Goal: Complete application form: Complete application form

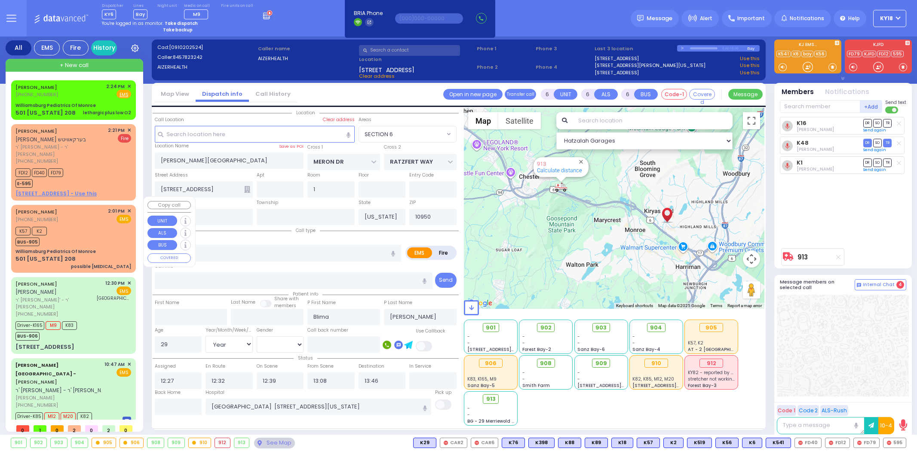
select select "SECTION 6"
select select "Year"
select select "[DEMOGRAPHIC_DATA]"
click at [86, 387] on span "ר' [PERSON_NAME] - ר' [PERSON_NAME]" at bounding box center [64, 390] width 98 height 7
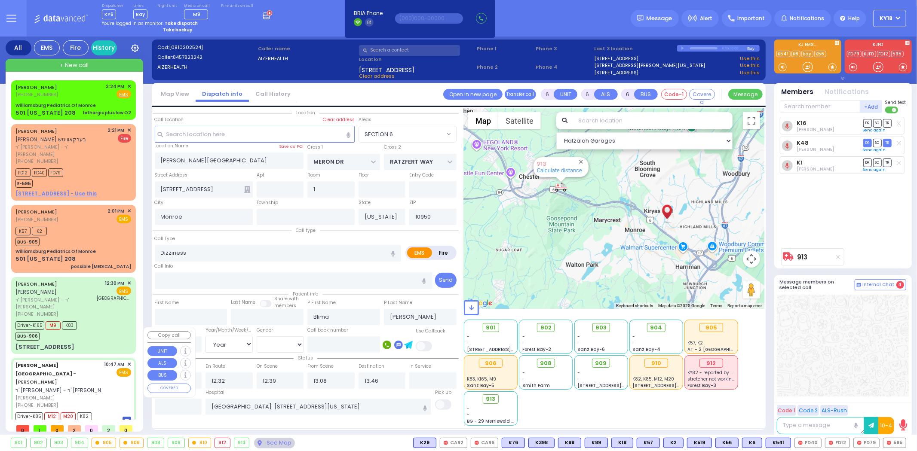
select select
type input "patient with a history"
radio input "true"
type input "[PERSON_NAME]"
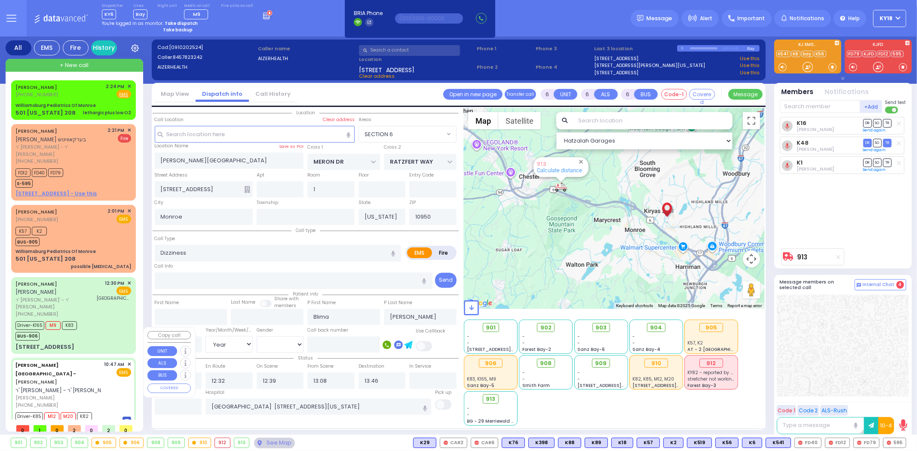
type input "Rivka"
type input "Jacobivics"
type input "1"
select select "Year"
select select "[DEMOGRAPHIC_DATA]"
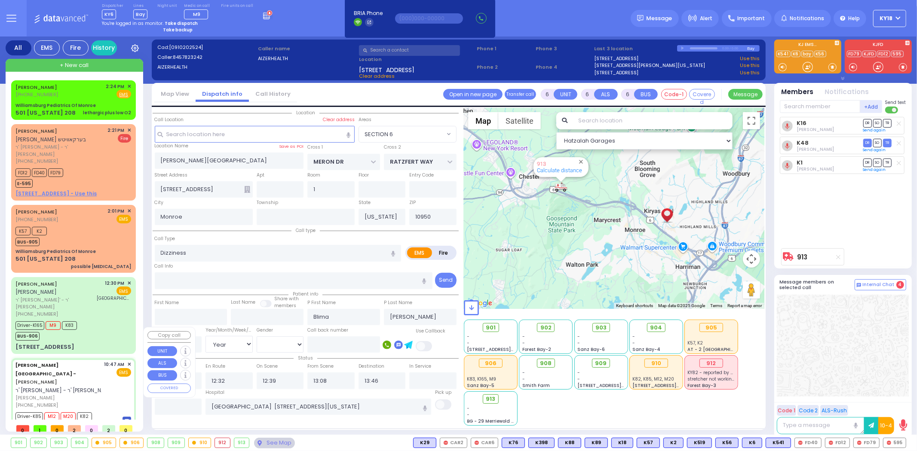
type input "10:47"
type input "10:57"
type input "11:00"
type input "11:50"
type input "14:02"
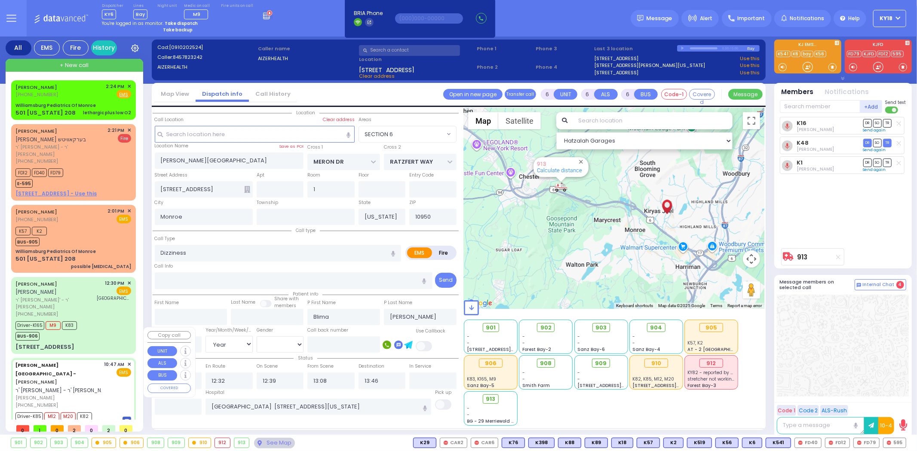
type input "Childrens [GEOGRAPHIC_DATA][STREET_ADDRESS]"
type input "[PERSON_NAME] DR"
type input "CARTER LN"
type input "[STREET_ADDRESS]"
type input "[PERSON_NAME]"
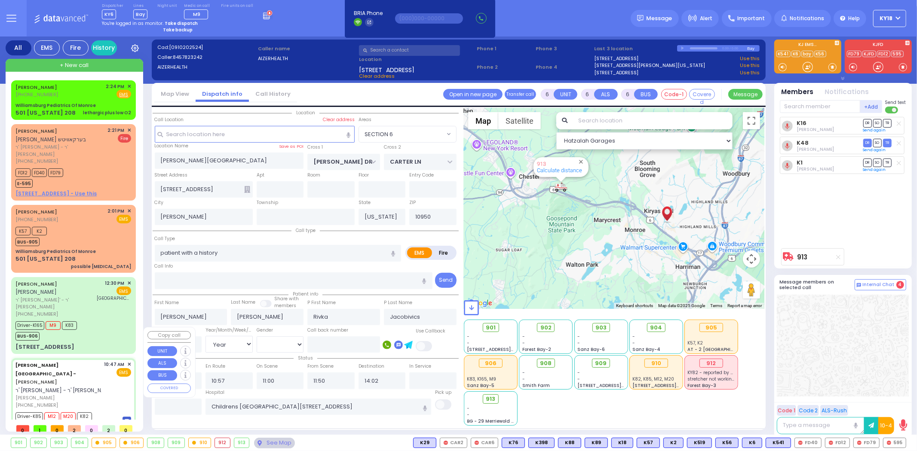
select select "SECTION 2"
select select "Hatzalah Garages"
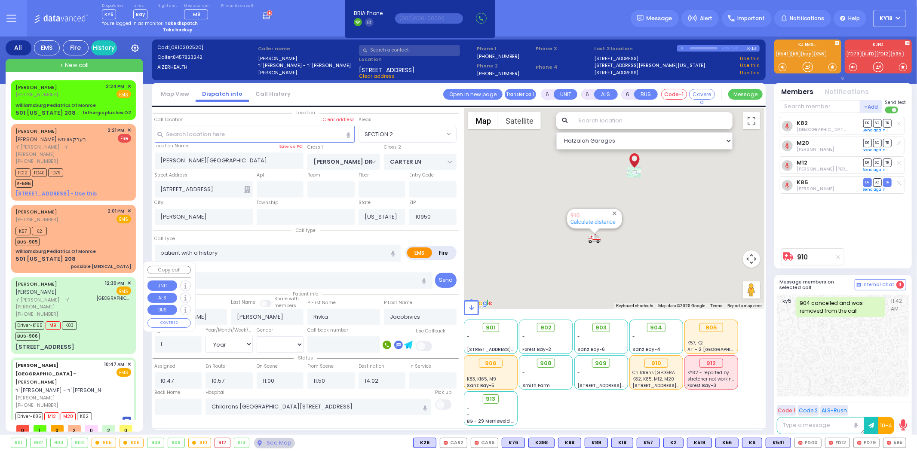
click at [102, 319] on div "Driver-K165 M9 K83 BUS-906" at bounding box center [73, 329] width 116 height 21
select select
radio input "true"
type input "[PERSON_NAME]"
type input "HALPERT"
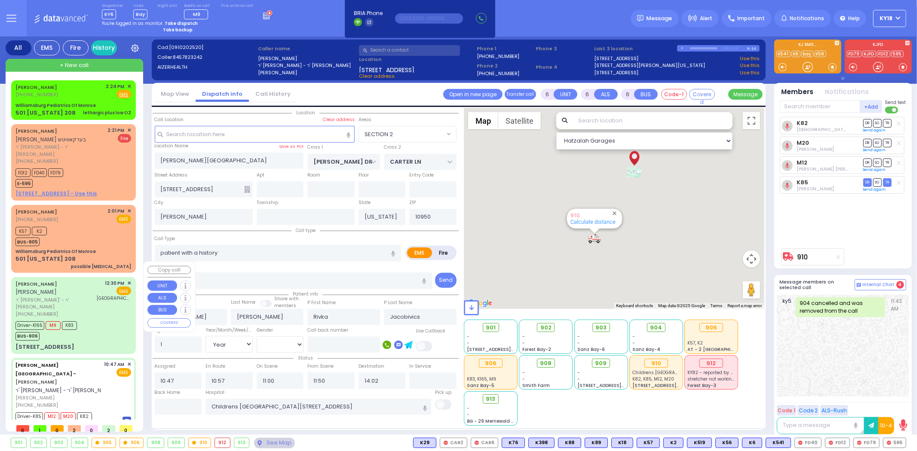
type input "Yoel"
type input "Halpert"
type input "33"
select select "Year"
select select "[DEMOGRAPHIC_DATA]"
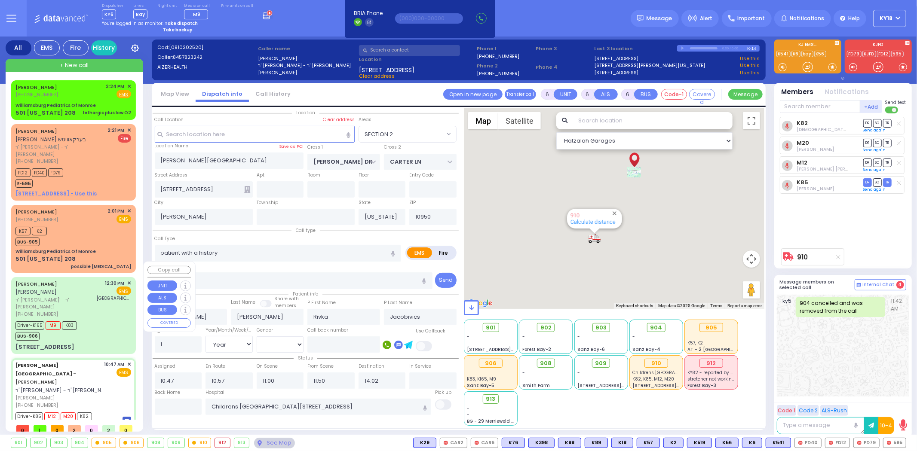
type input "12:30"
type input "12:32"
type input "12:34"
type input "13:07"
type input "13:28"
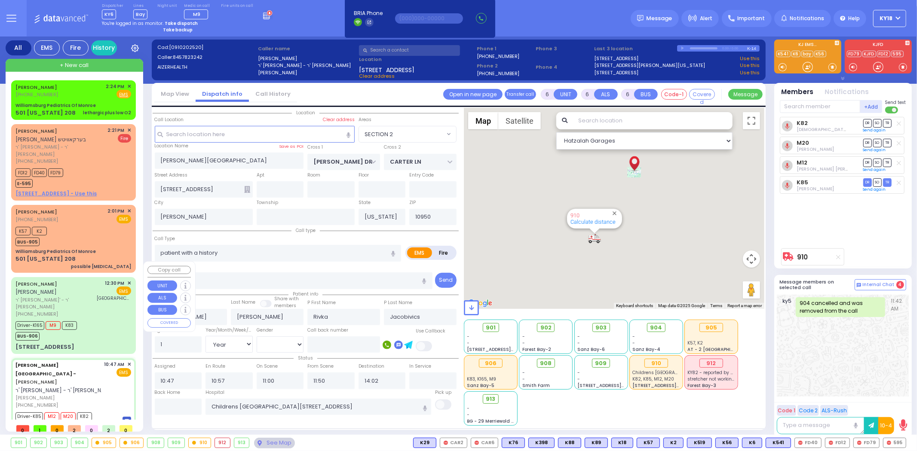
type input "14:20"
type input "[GEOGRAPHIC_DATA][PERSON_NAME]"
type input "[PERSON_NAME][GEOGRAPHIC_DATA]"
type input "BEER SHAVA ST"
type input "[STREET_ADDRESS]"
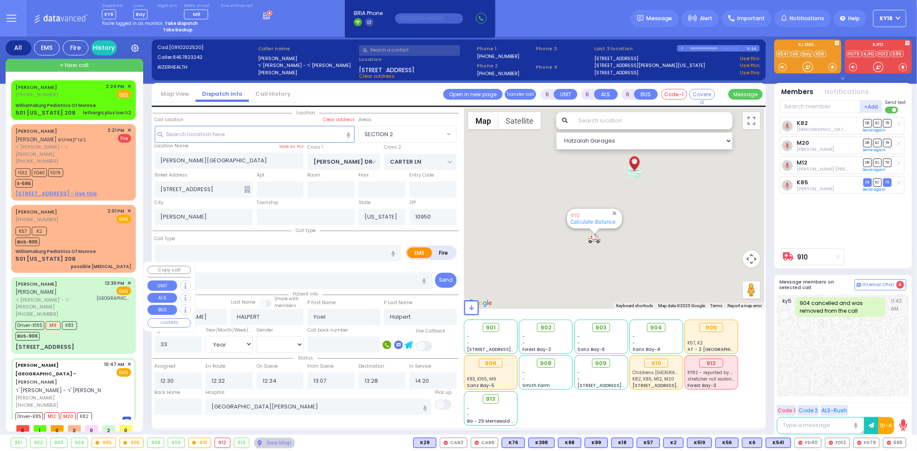
type input "401"
select select "Hatzalah Garages"
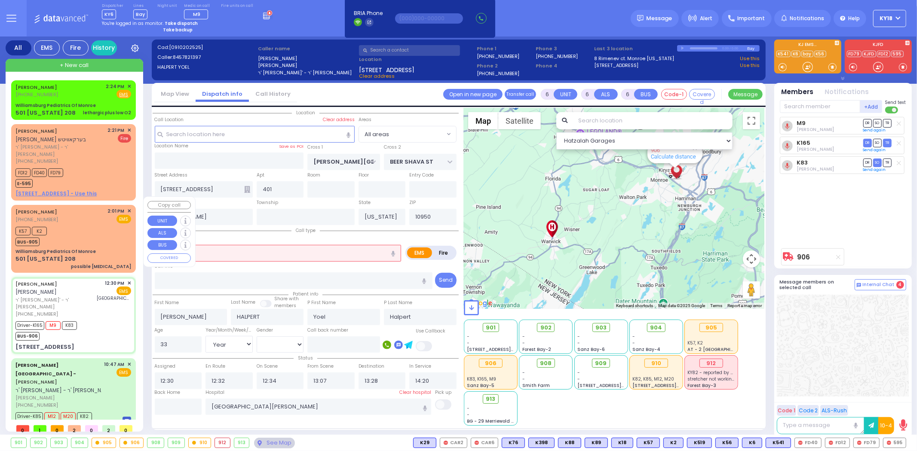
click at [106, 248] on div "Williamsburg Pediatrics Of Monroe" at bounding box center [73, 251] width 116 height 6
select select
type input "possible [MEDICAL_DATA]"
radio input "true"
type input "[PERSON_NAME]"
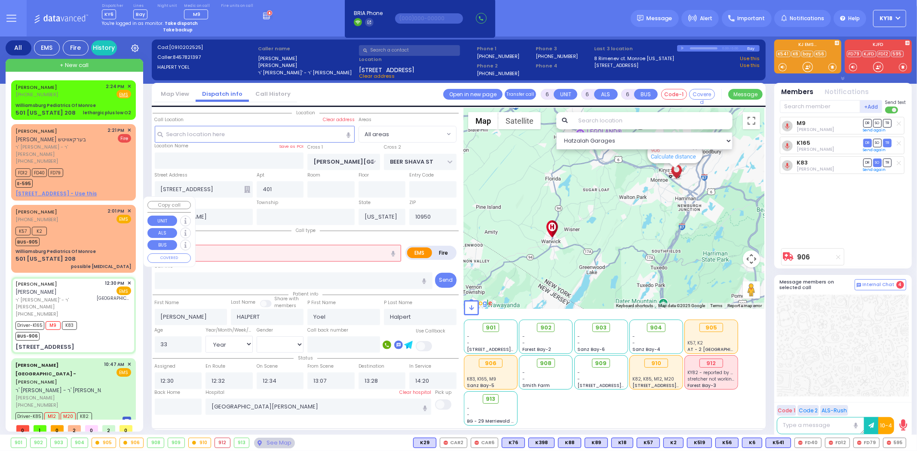
type input "Weisz"
type input "5"
select select "Year"
select select "[DEMOGRAPHIC_DATA]"
type input "14:01"
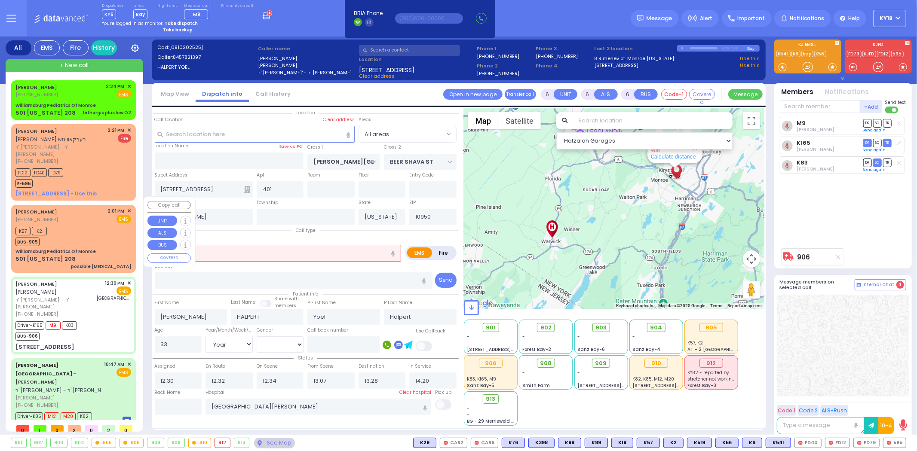
type input "14:04"
select select "Hatzalah Garages"
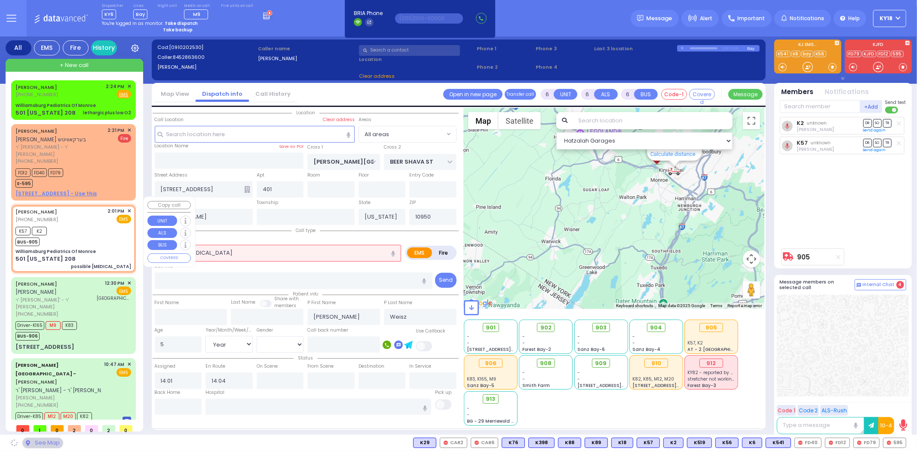
type input "Williamsburg Pediatrics Of Monroe"
type input "US-6 WEST"
type input "US-6 EAST"
type input "501 [US_STATE] 208"
type input "Monroe"
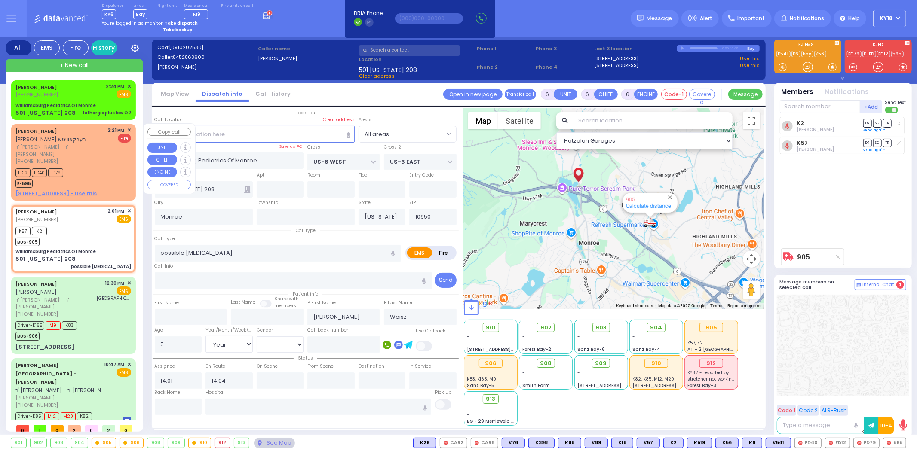
click at [101, 175] on div "FD12 FD40 FD79 E-595" at bounding box center [73, 176] width 116 height 21
type input "2"
type input "1"
select select
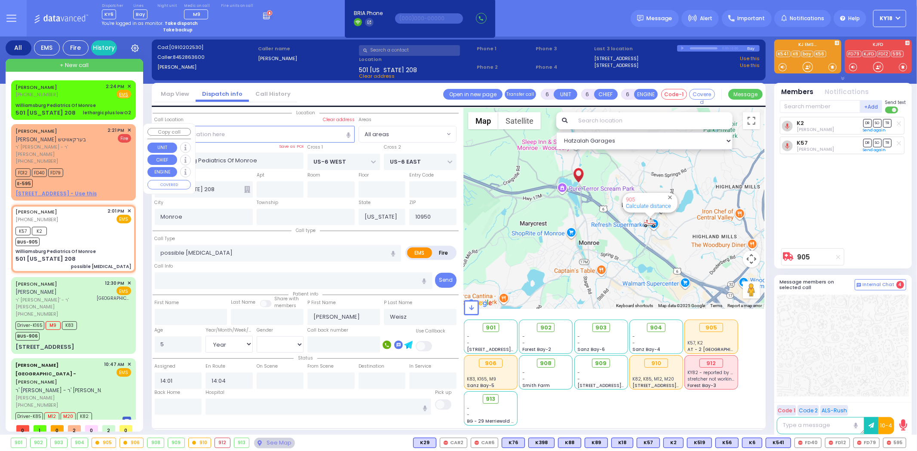
type input "Smoke In An Apartment"
radio input "false"
radio input "true"
type input "[PERSON_NAME]"
type input "BERKOWITZ"
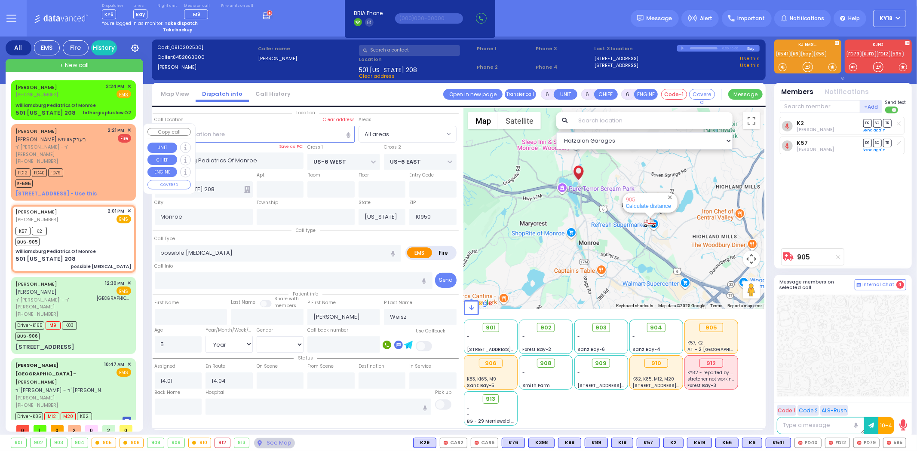
select select
type input "14:21"
type input "14:23"
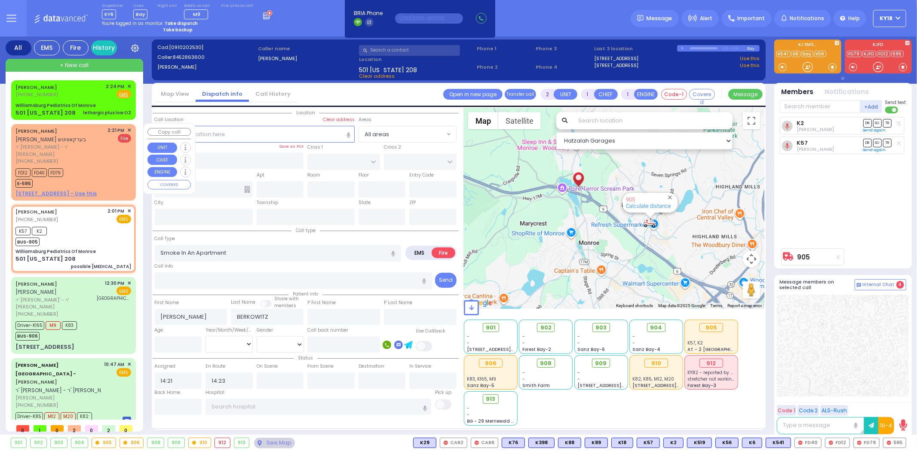
select select "Hatzalah Garages"
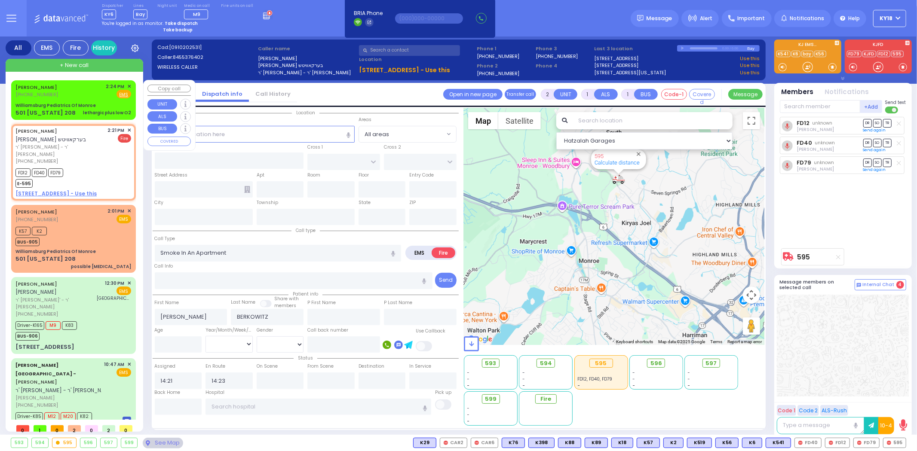
click at [86, 110] on div "lethargic plus low O2" at bounding box center [107, 113] width 48 height 6
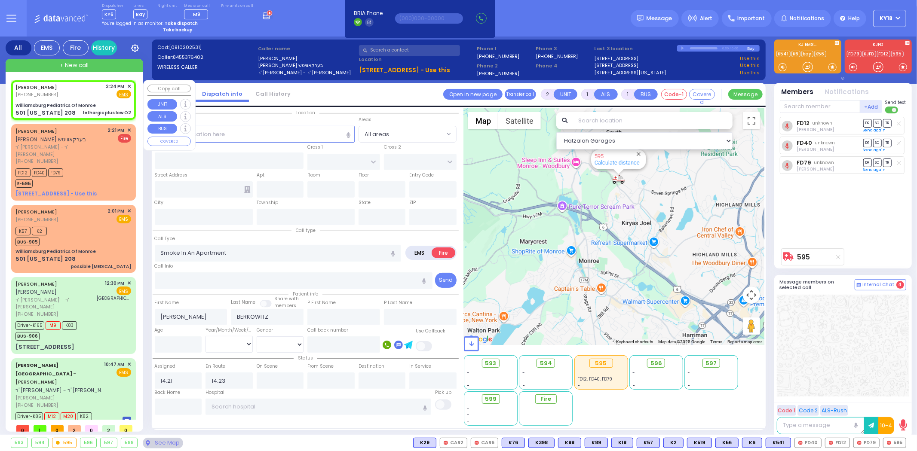
select select
type input "lethargic plus low O2"
radio input "true"
select select
type input "14:24"
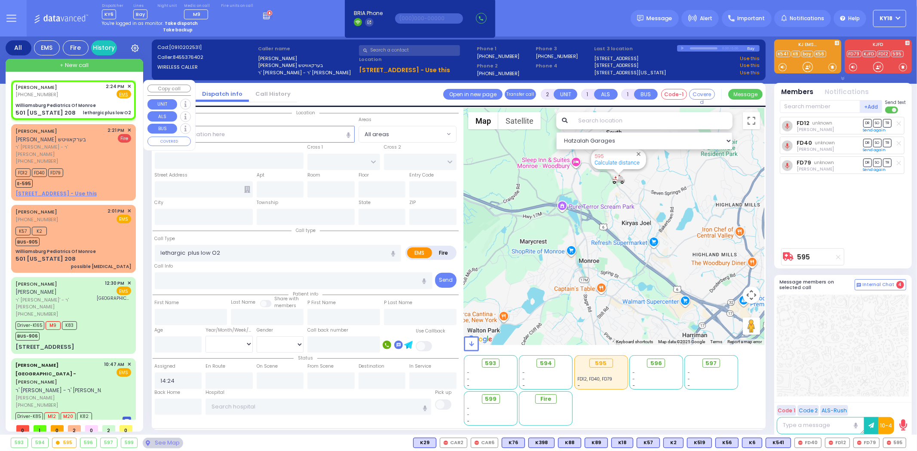
select select "Hatzalah Garages"
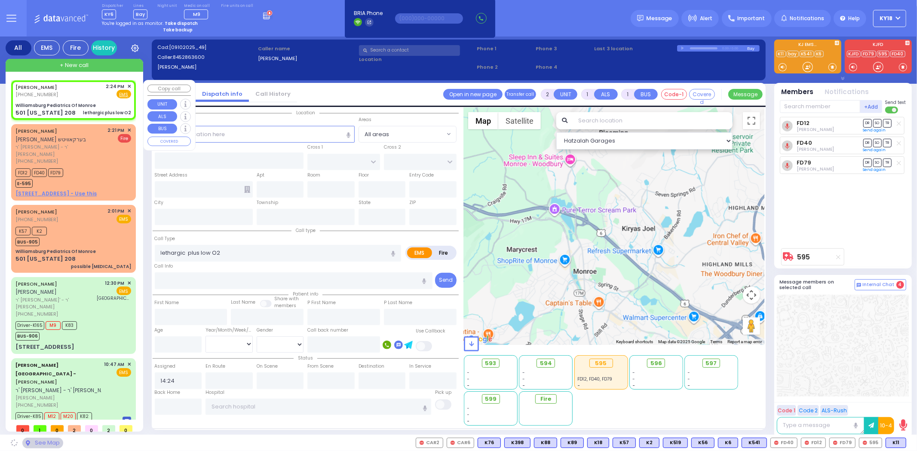
type input "Williamsburg Pediatrics Of Monroe"
type input "US-6 WEST"
type input "US-6 EAST"
type input "501 [US_STATE] 208"
type input "Monroe"
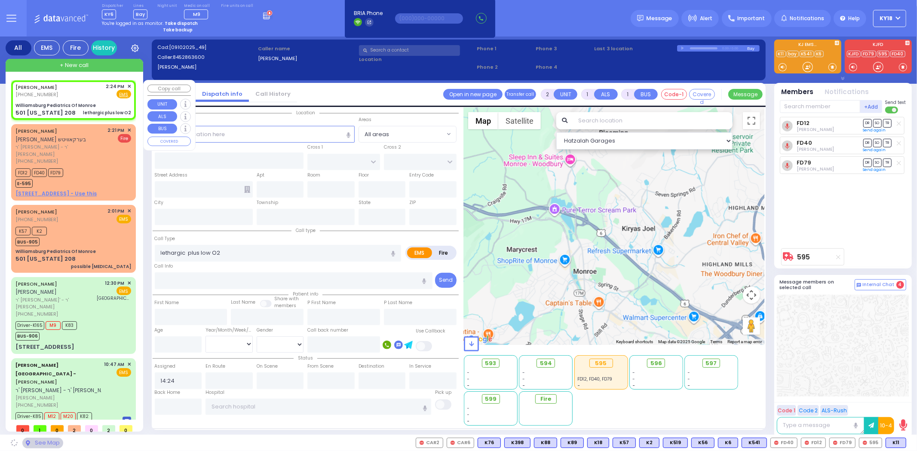
type input "[US_STATE]"
type input "10950"
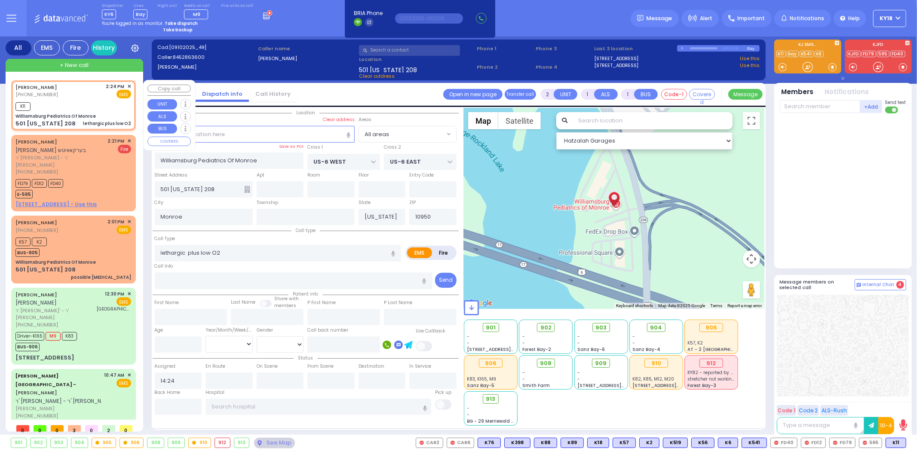
select select
radio input "true"
select select
type input "14:27"
select select "Hatzalah Garages"
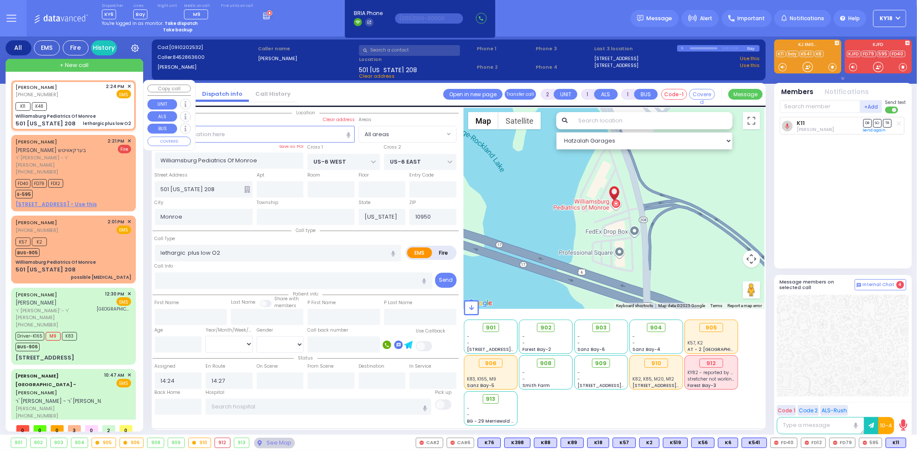
select select
radio input "true"
select select
select select "Hatzalah Garages"
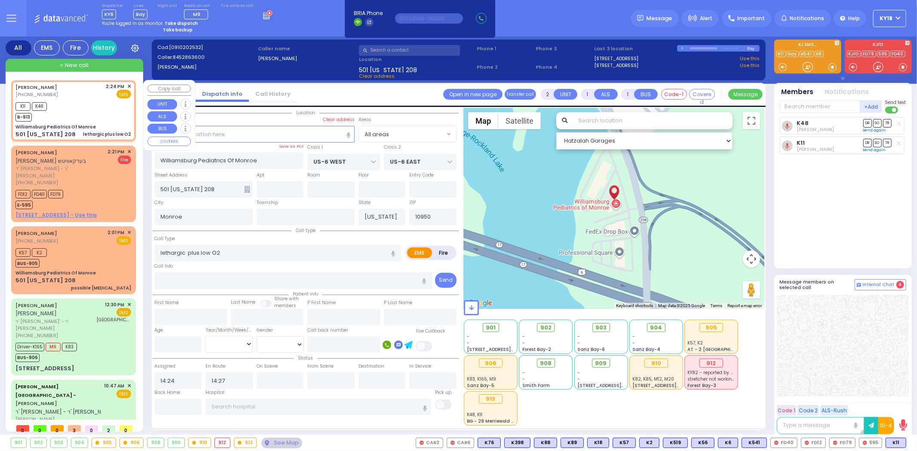
select select
radio input "true"
select select
select select "Hatzalah Garages"
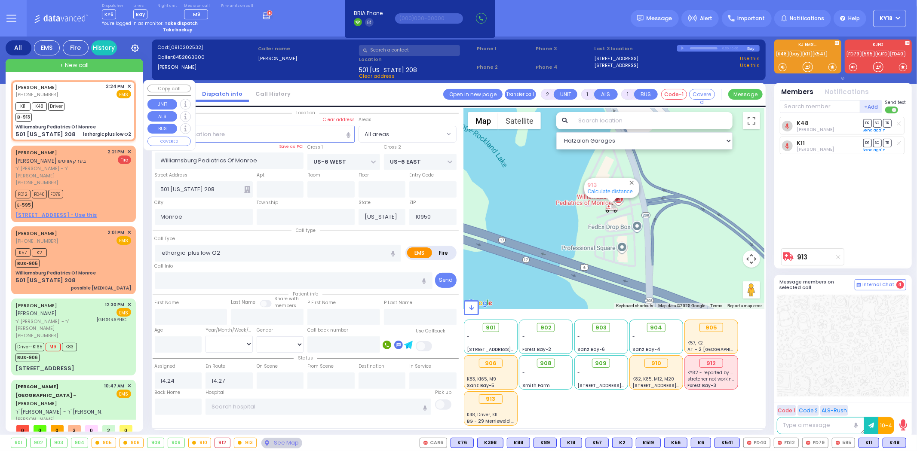
select select
radio input "true"
select select
select select "Hatzalah Garages"
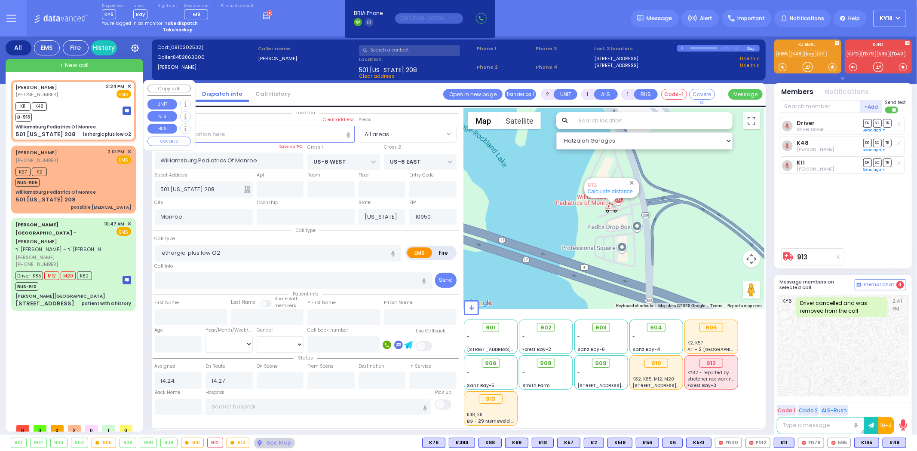
select select
radio input "true"
select select
select select "Hatzalah Garages"
select select
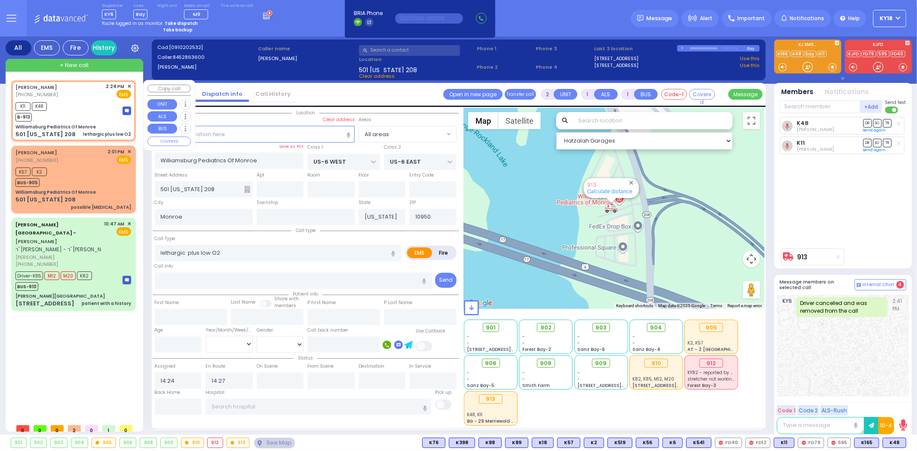
radio input "true"
select select
select select "Hatzalah Garages"
select select
radio input "true"
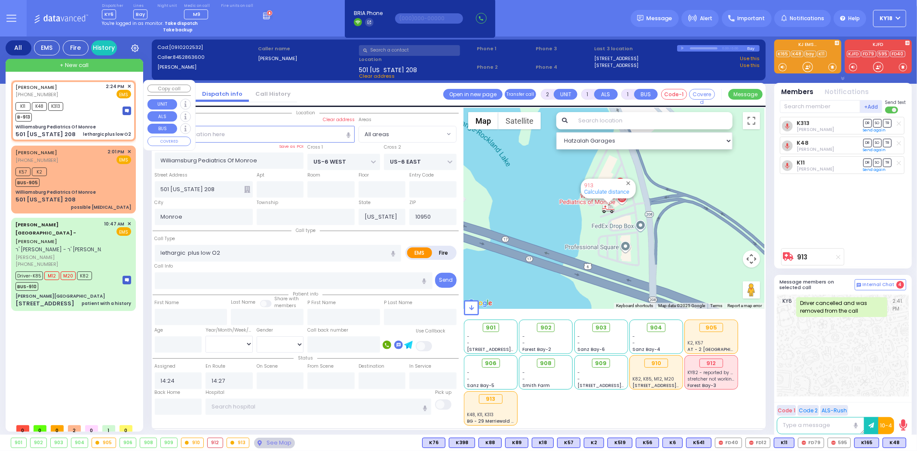
select select
select select "Hatzalah Garages"
select select
radio input "true"
select select
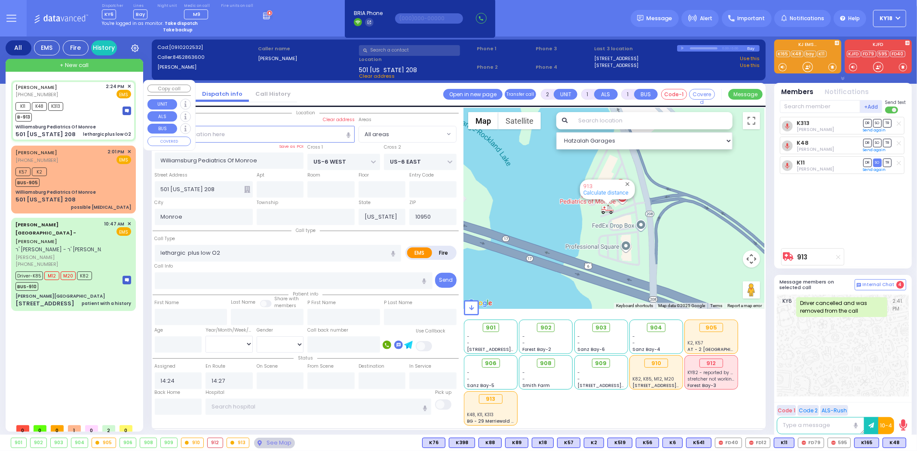
type input "14:41"
select select "Hatzalah Garages"
select select
radio input "true"
select select
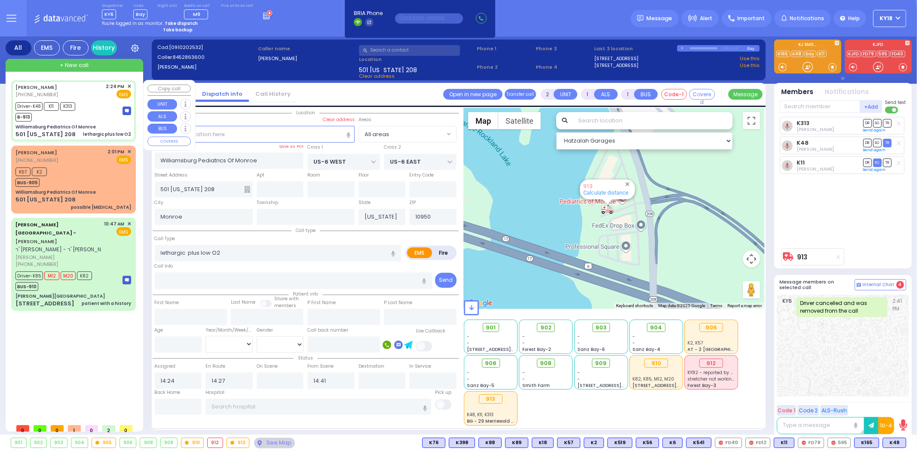
select select "Hatzalah Garages"
select select
radio input "true"
select select
select select "Hatzalah Garages"
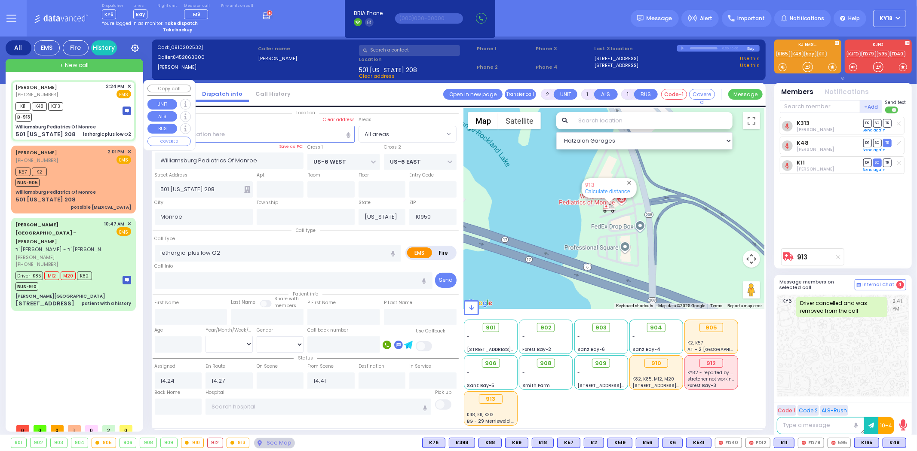
select select
radio input "true"
select select
select select "Hatzalah Garages"
select select
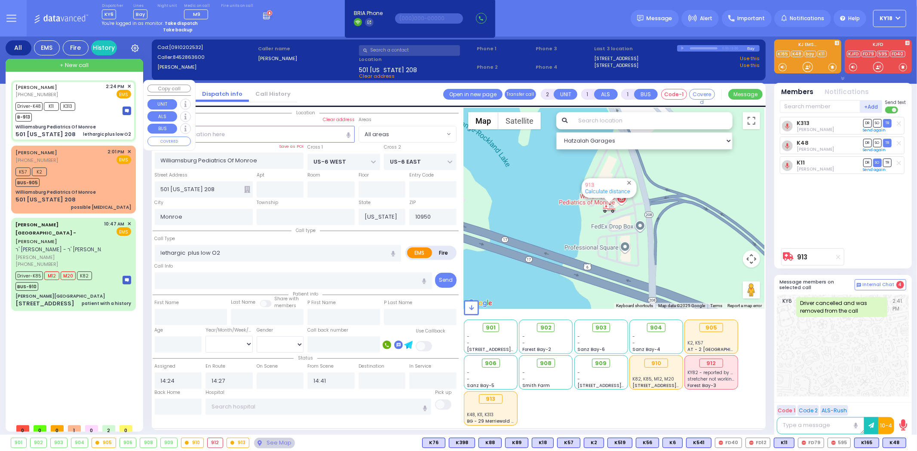
radio input "true"
select select
select select "Hatzalah Garages"
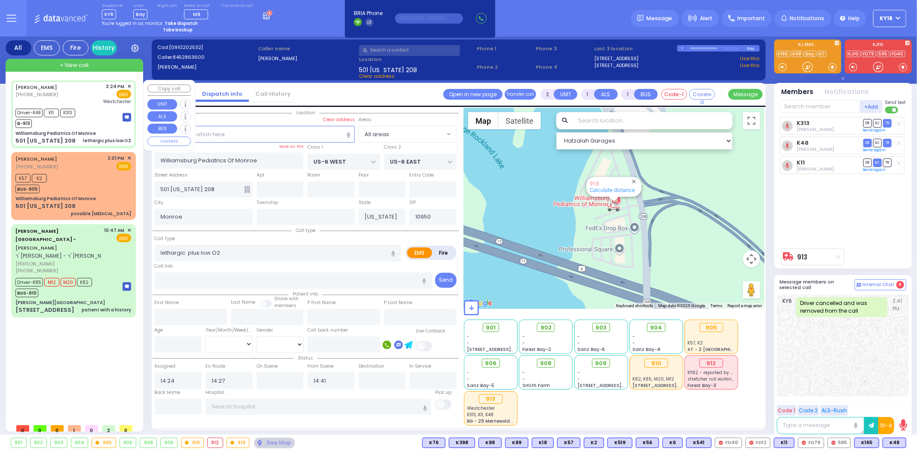
select select
radio input "true"
select select
type input "[GEOGRAPHIC_DATA]-[PERSON_NAME][GEOGRAPHIC_DATA]"
select select "Hatzalah Garages"
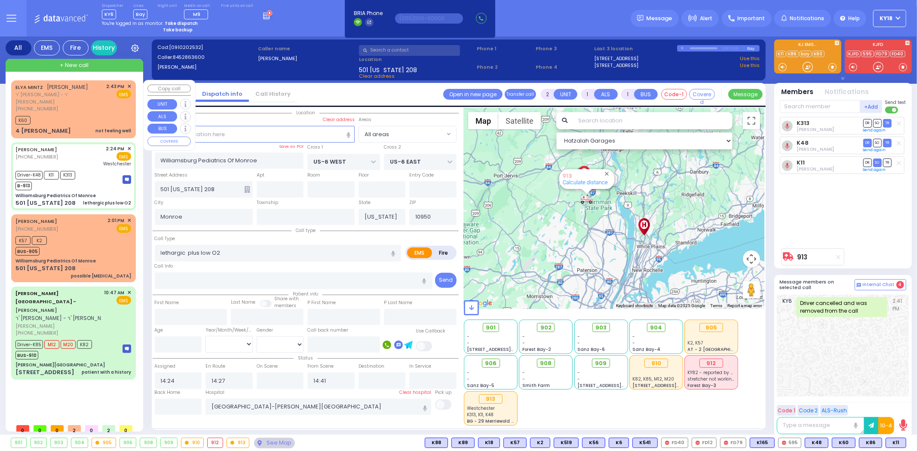
type input "6"
select select
radio input "true"
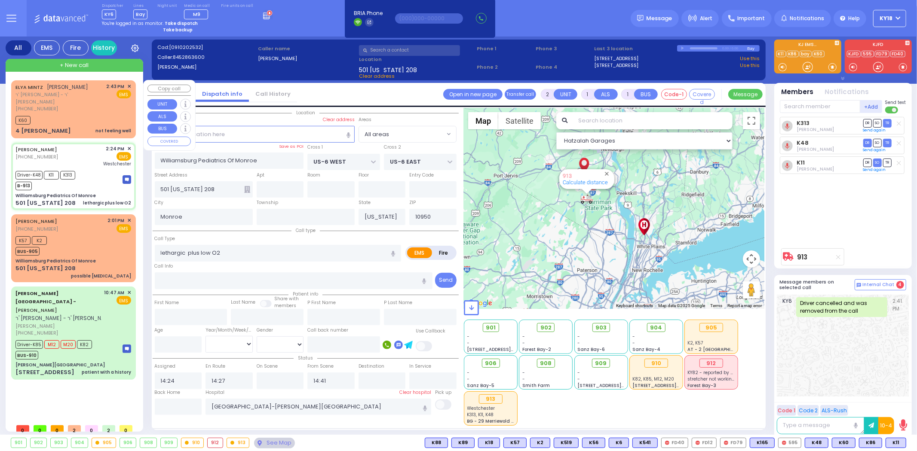
type input "Unknown"
select select "Year"
select select "Hatzalah Garages"
select select
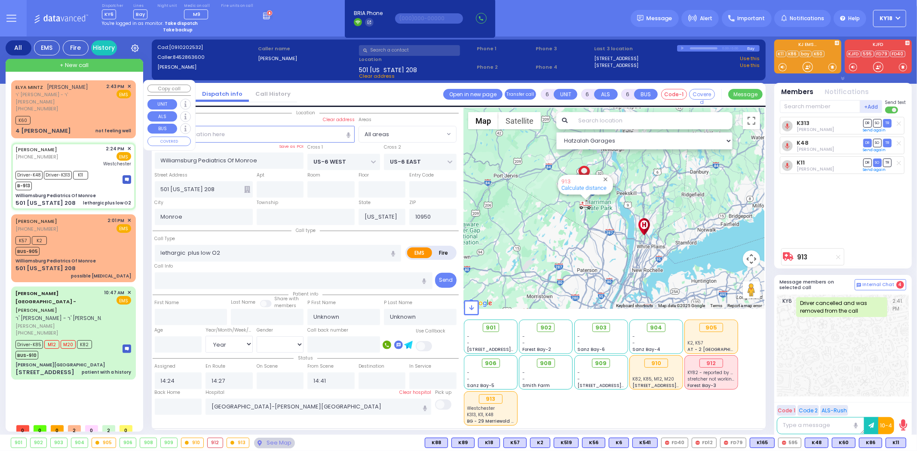
radio input "true"
select select "Year"
type input "14:32"
select select "Hatzalah Garages"
select select
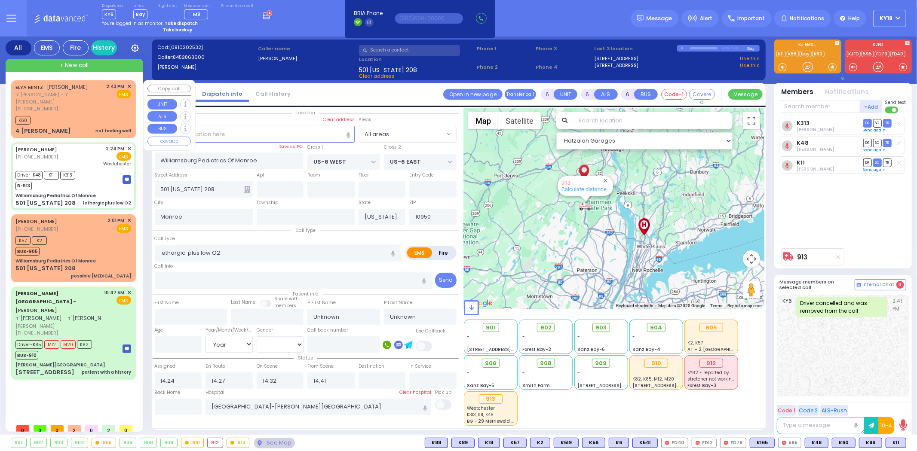
radio input "true"
select select "Year"
select select "Hatzalah Garages"
select select
radio input "true"
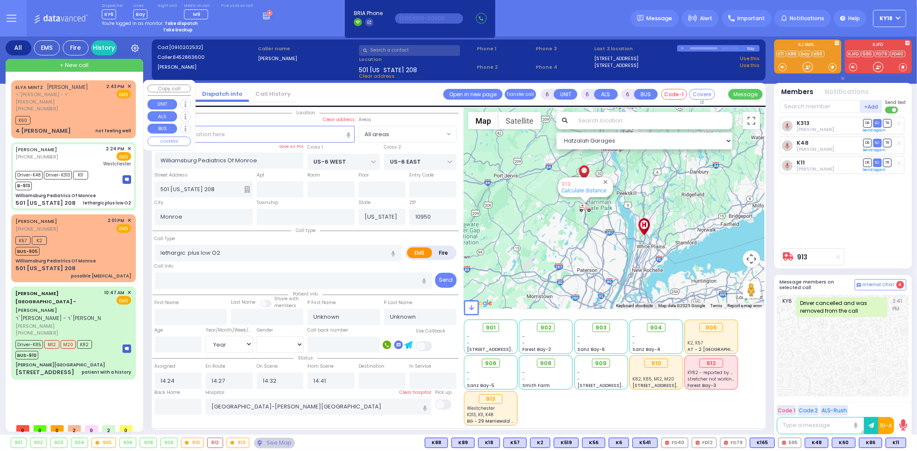
select select "Year"
select select "Hatzalah Garages"
select select
radio input "true"
select select "Year"
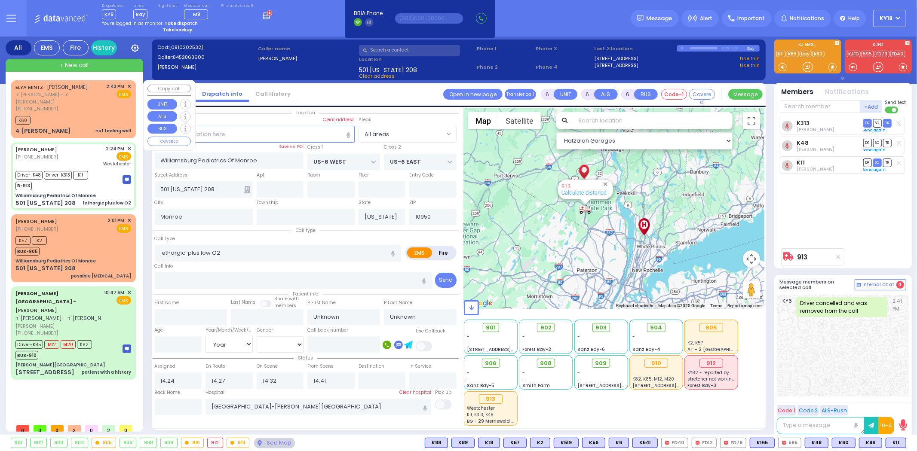
select select "Hatzalah Garages"
select select
radio input "true"
type input "Chany"
type input "[PERSON_NAME]"
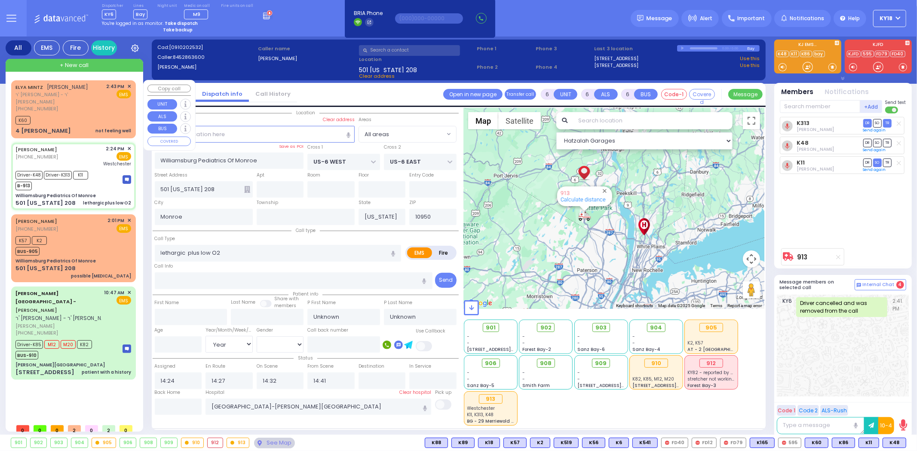
type input "10"
